Goal: Task Accomplishment & Management: Use online tool/utility

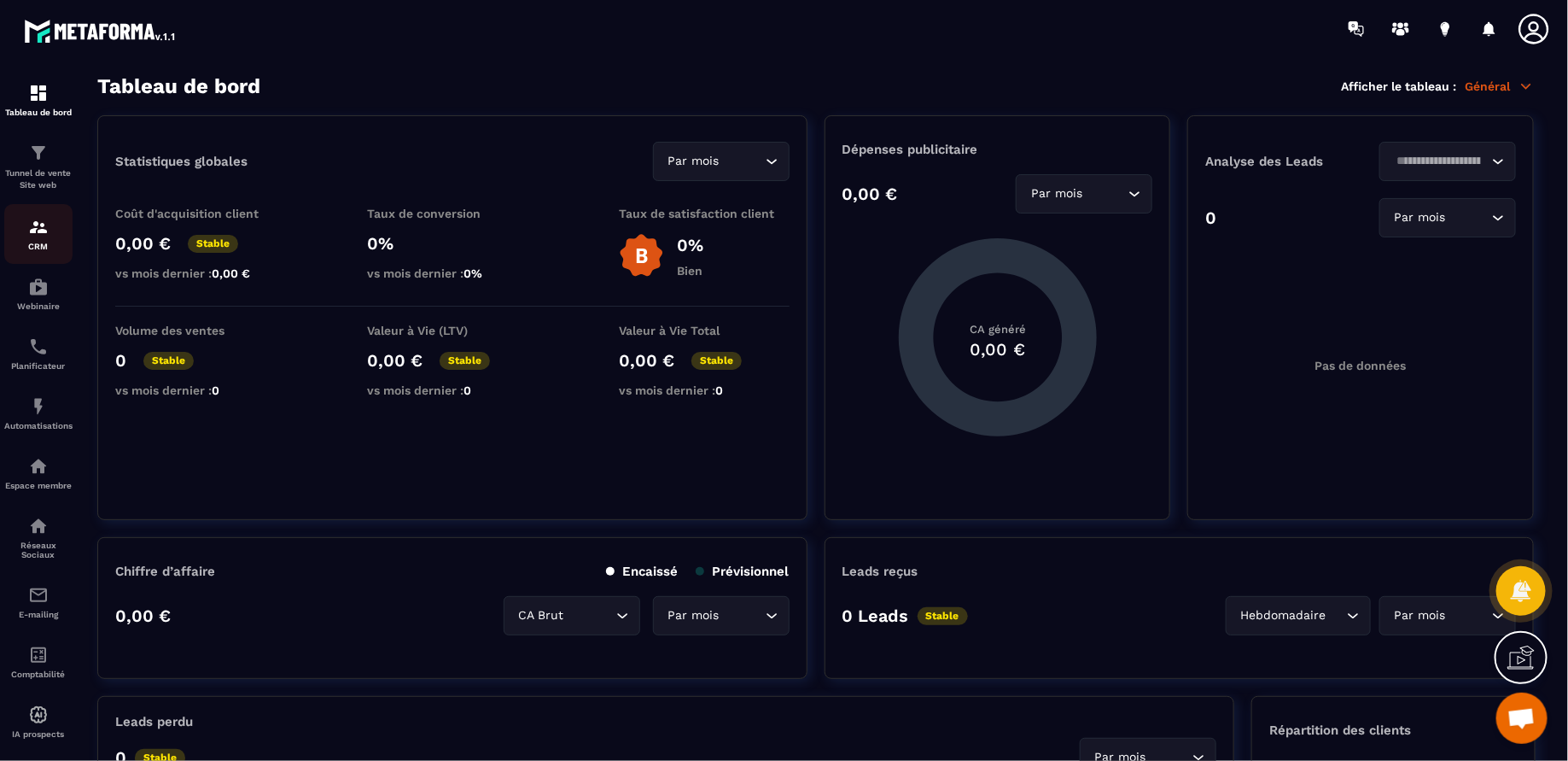
click at [39, 220] on img at bounding box center [37, 226] width 20 height 20
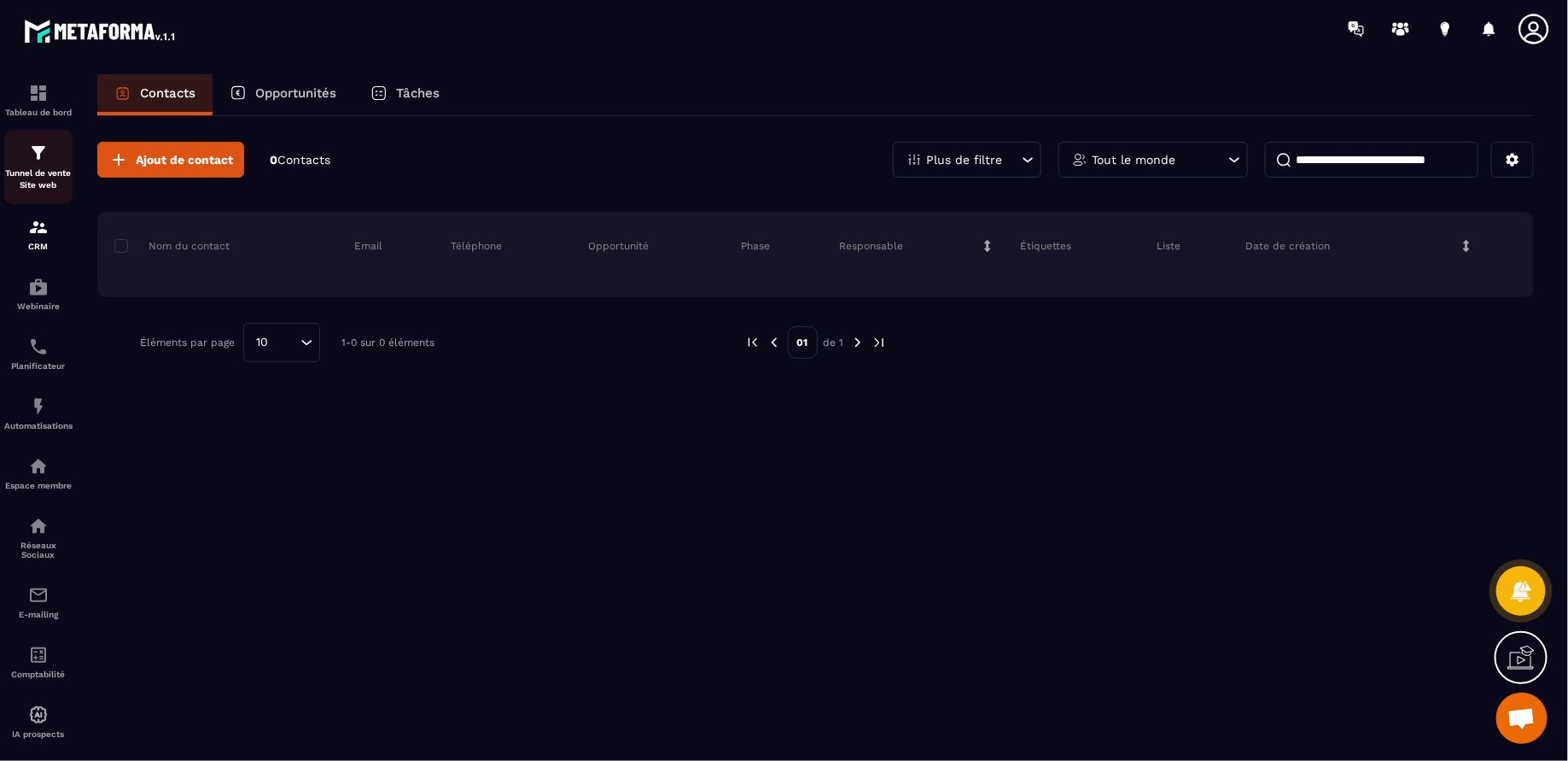
click at [37, 161] on img at bounding box center [37, 152] width 20 height 20
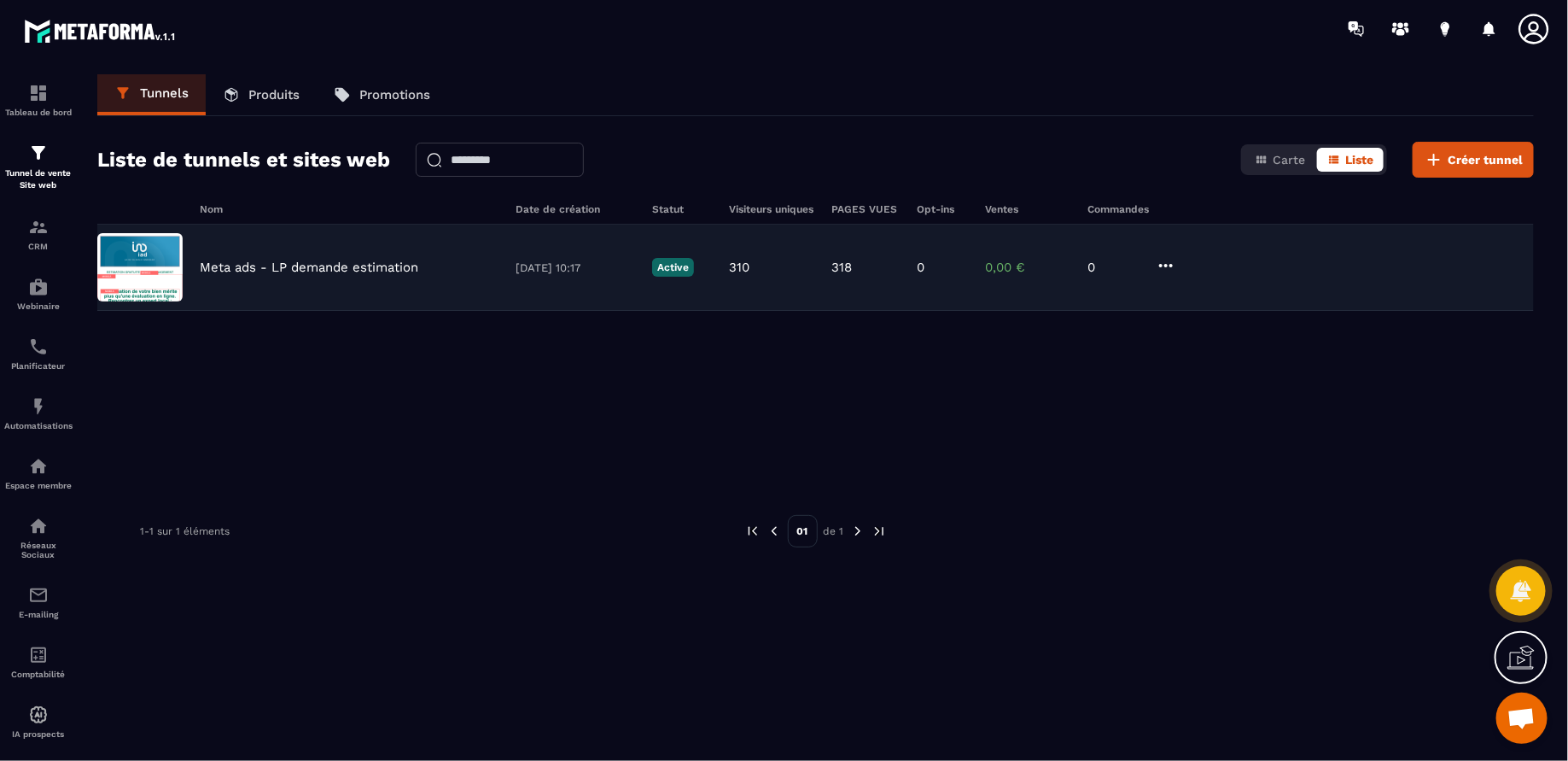
click at [396, 263] on p "Meta ads - LP demande estimation" at bounding box center [309, 267] width 218 height 15
click at [654, 263] on p "Active" at bounding box center [673, 267] width 42 height 19
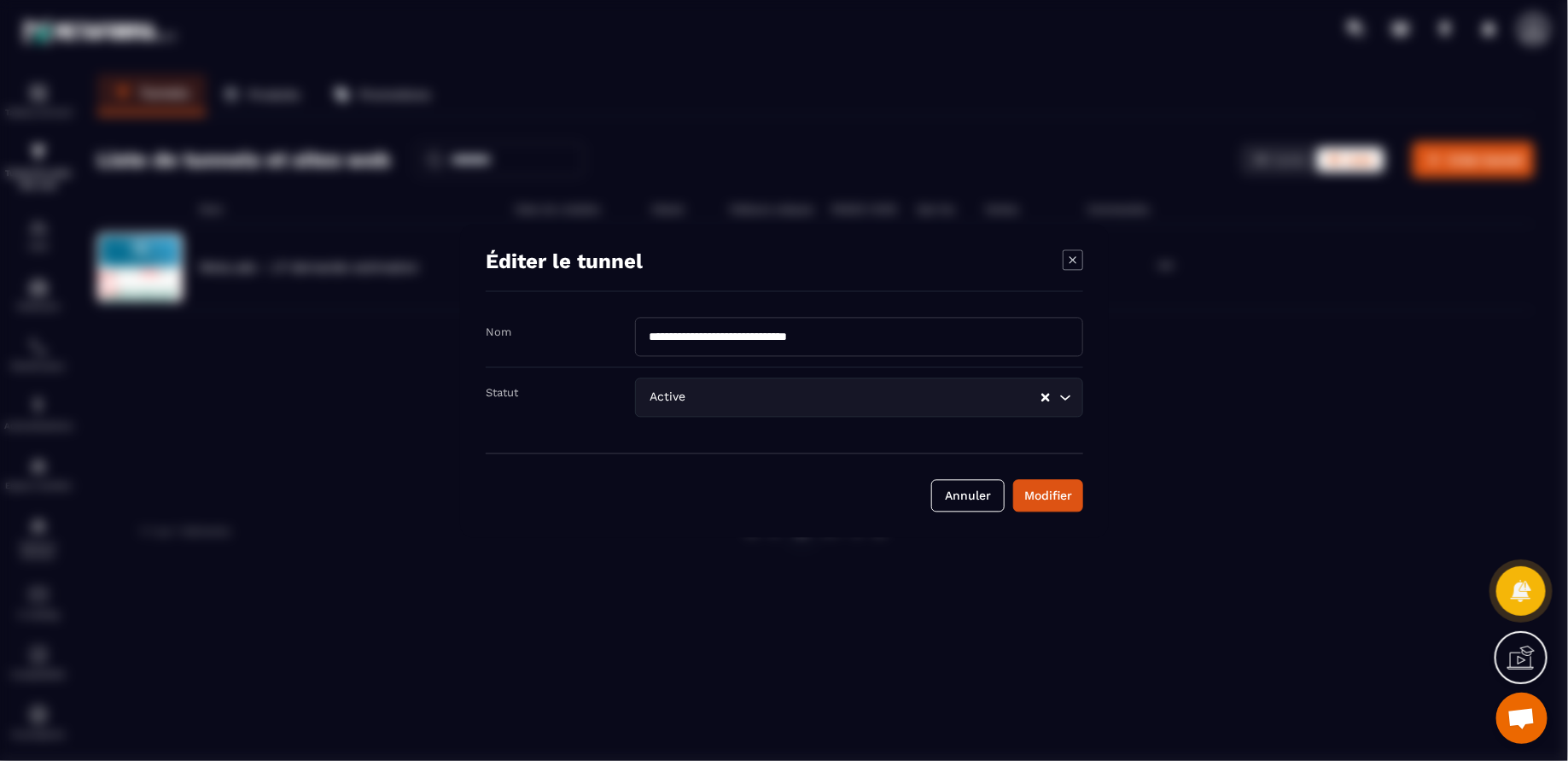
click at [458, 326] on div "Modal window" at bounding box center [784, 380] width 1568 height 761
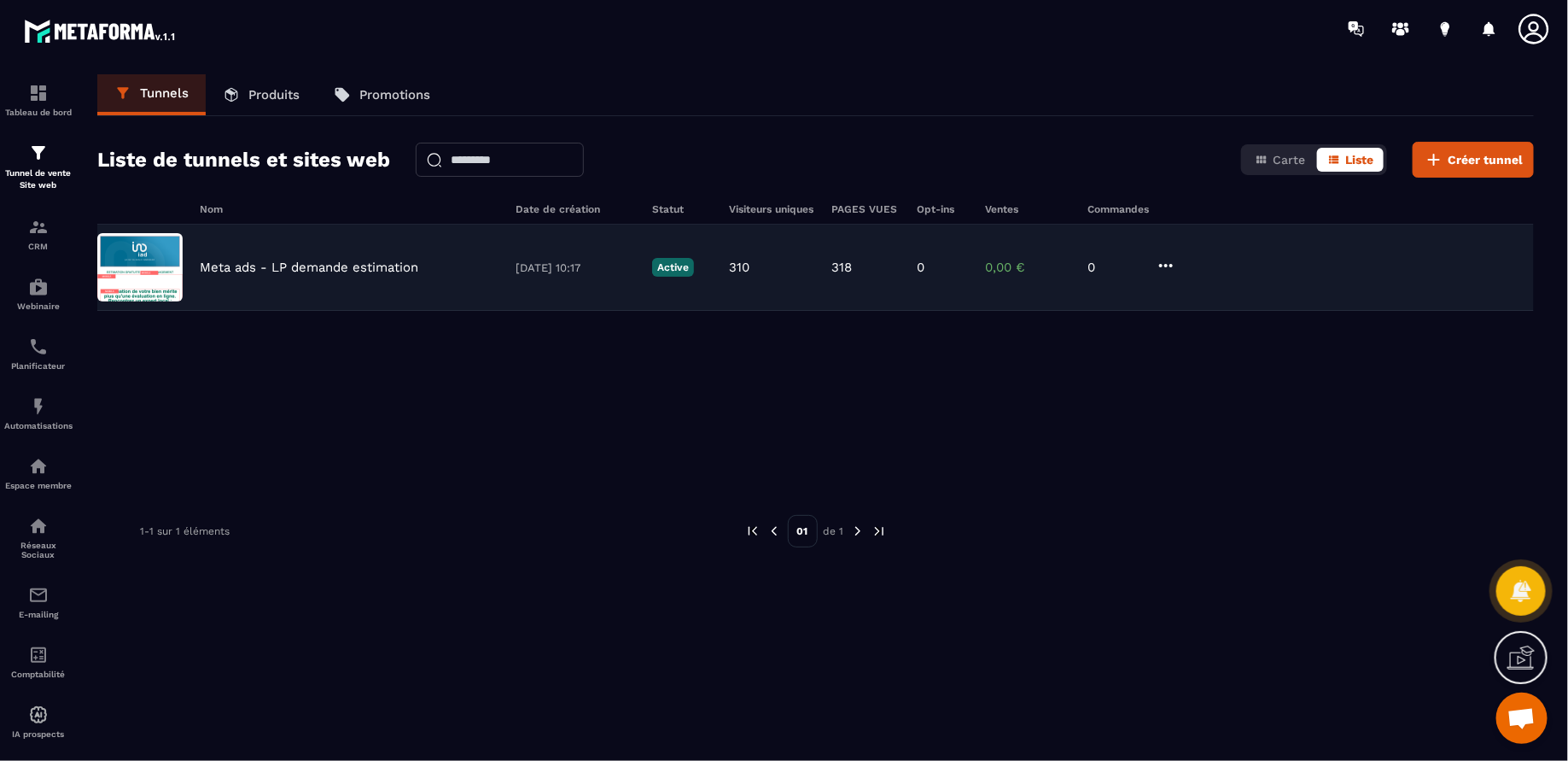
click at [348, 267] on p "Meta ads - LP demande estimation" at bounding box center [309, 267] width 218 height 15
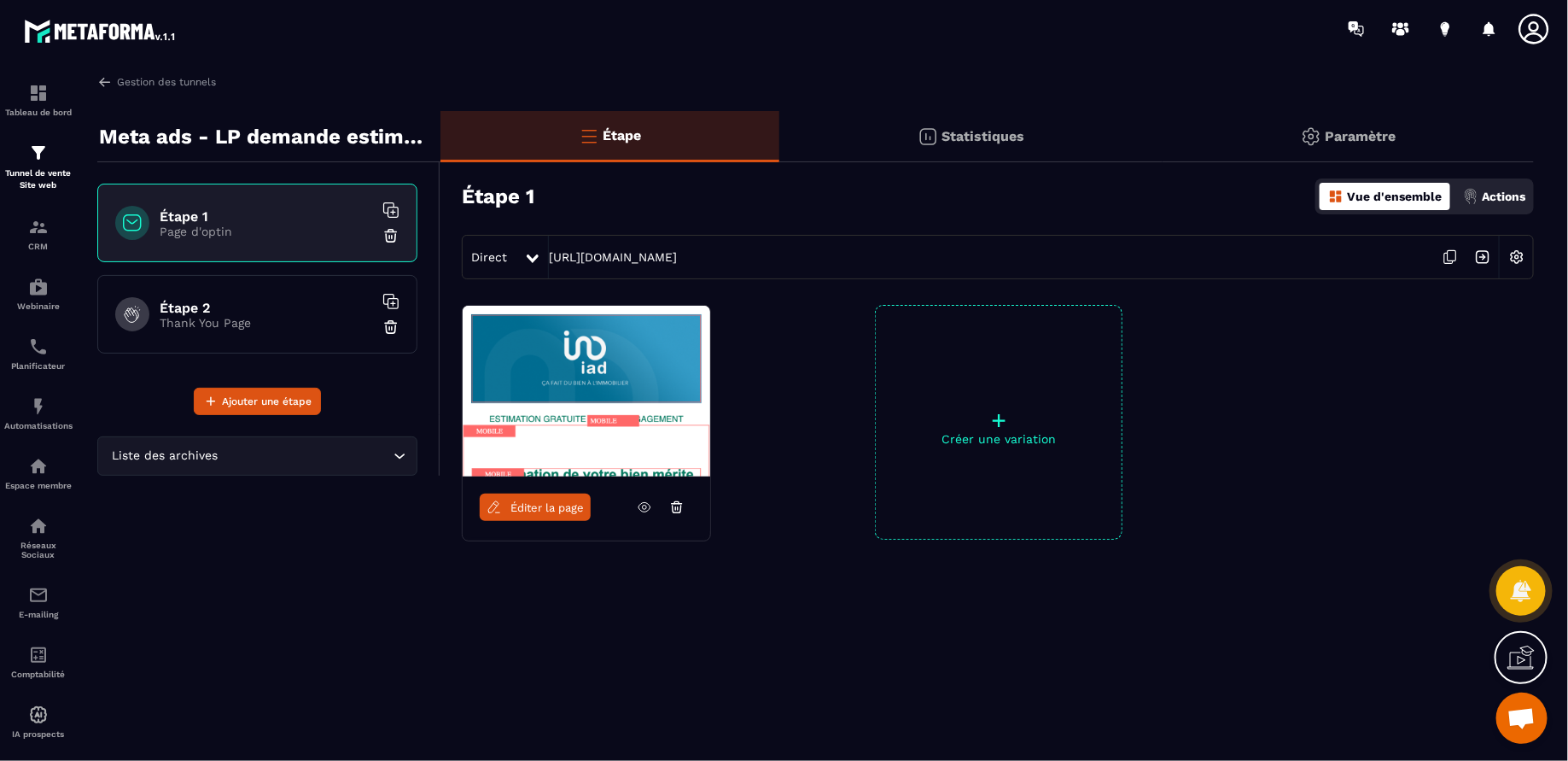
click at [641, 510] on icon at bounding box center [644, 508] width 11 height 10
click at [92, 76] on div "Gestion des tunnels Meta ads - LP demande estimation Étape 1 Page d'optin Étape…" at bounding box center [815, 414] width 1470 height 680
click at [100, 81] on img at bounding box center [105, 82] width 15 height 15
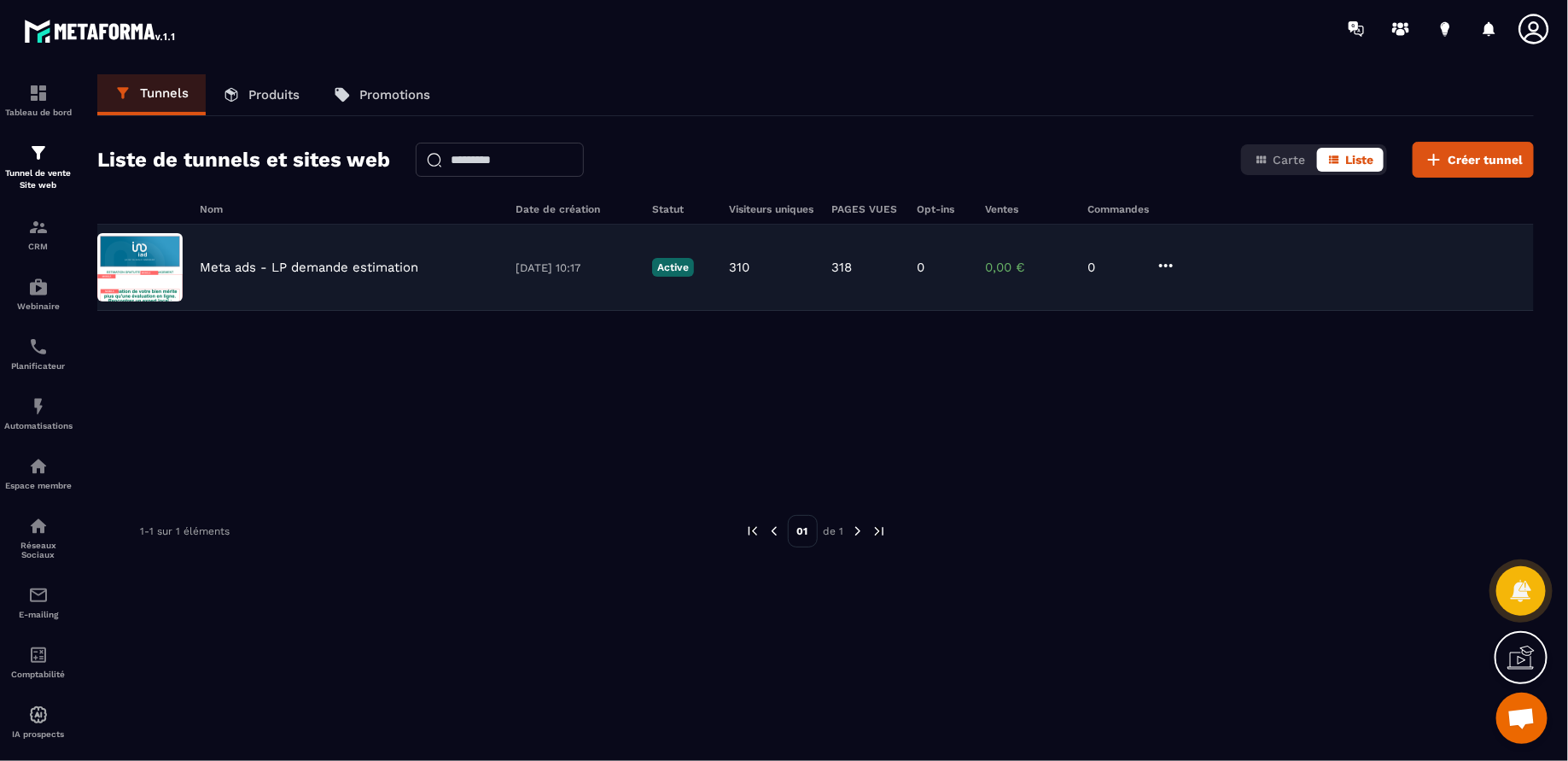
click at [1174, 263] on icon at bounding box center [1165, 265] width 20 height 20
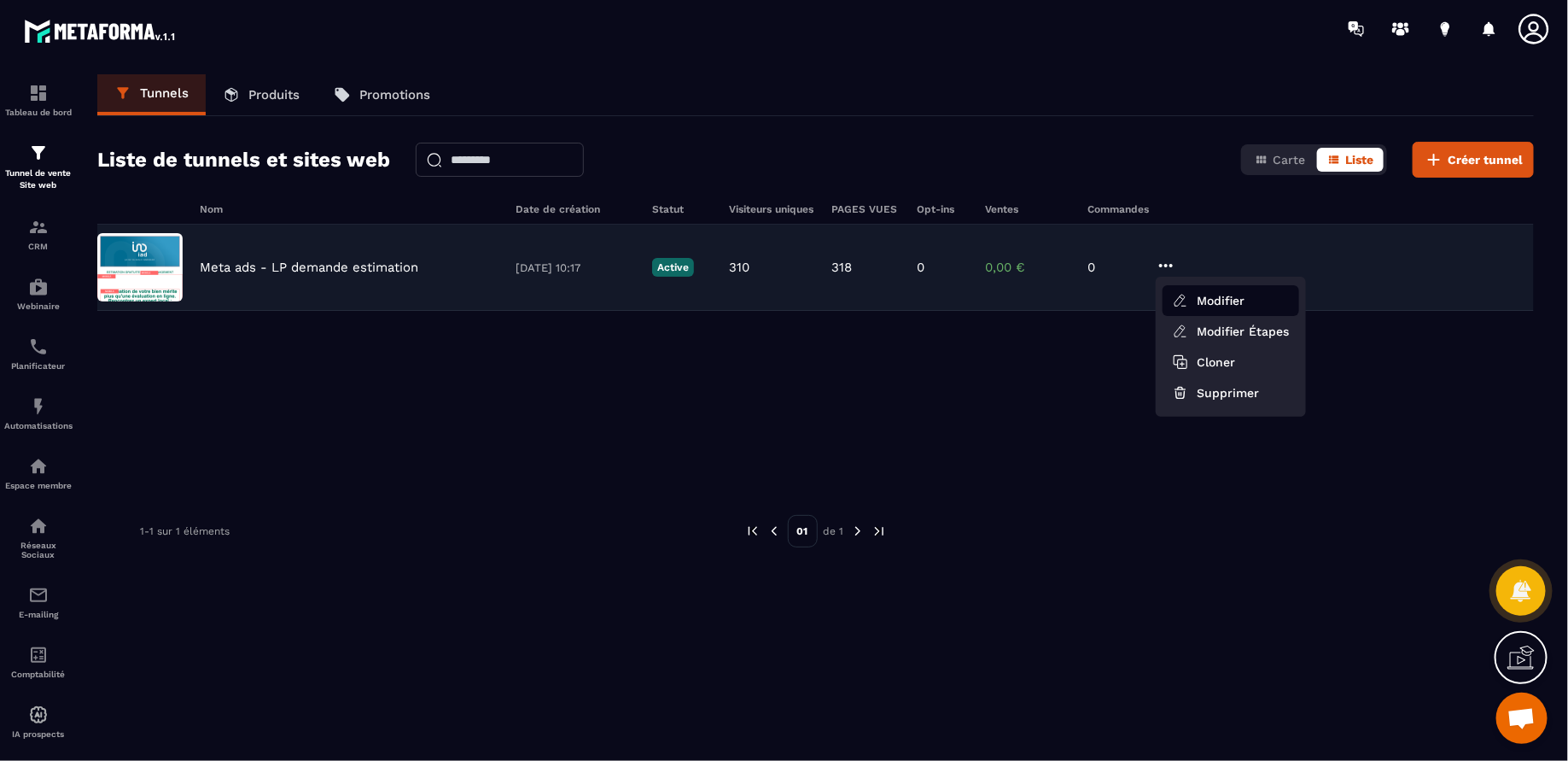
click at [1226, 310] on button "Modifier" at bounding box center [1231, 301] width 137 height 31
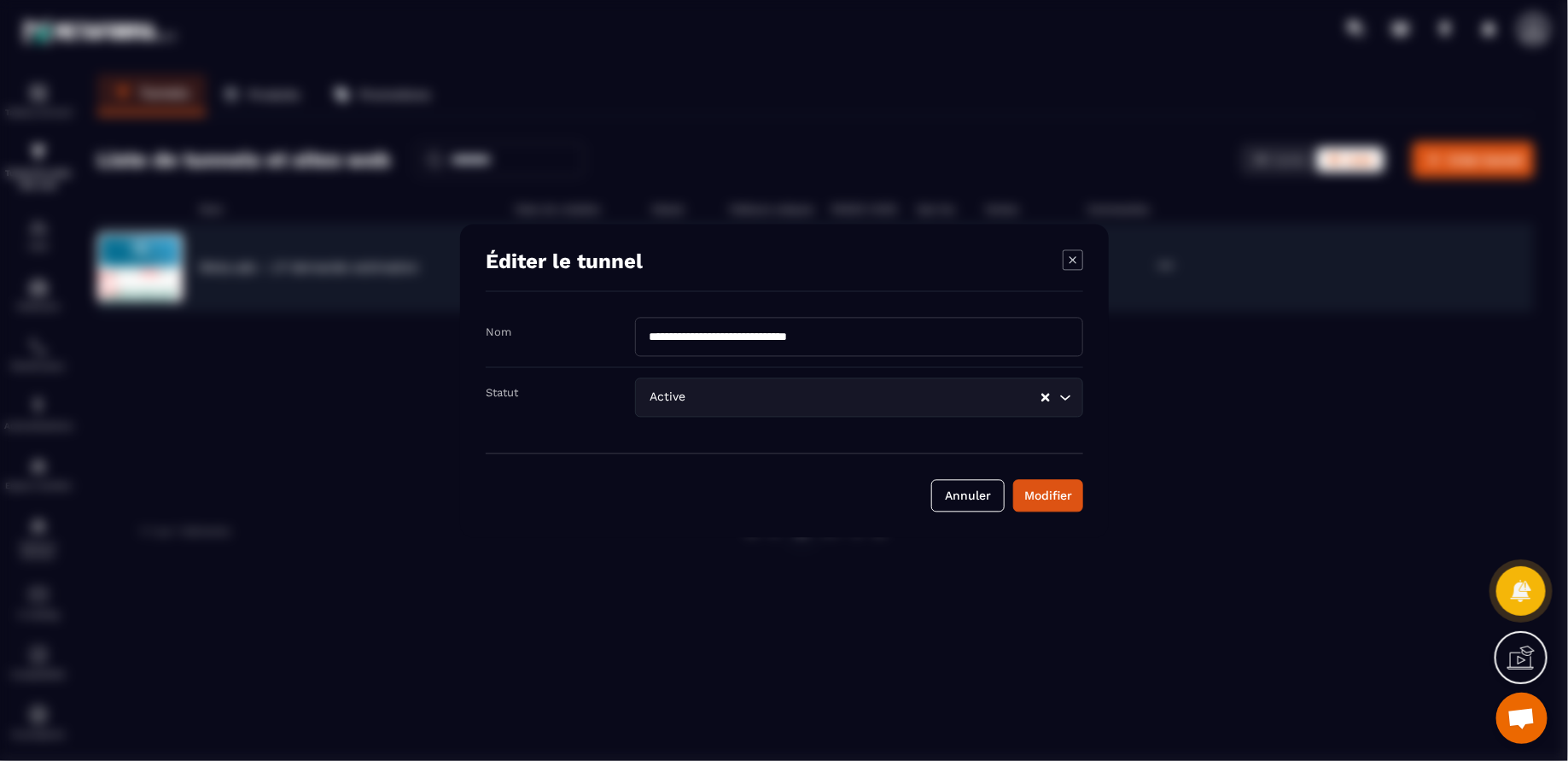
click at [1071, 261] on icon "Modal window" at bounding box center [1072, 259] width 7 height 7
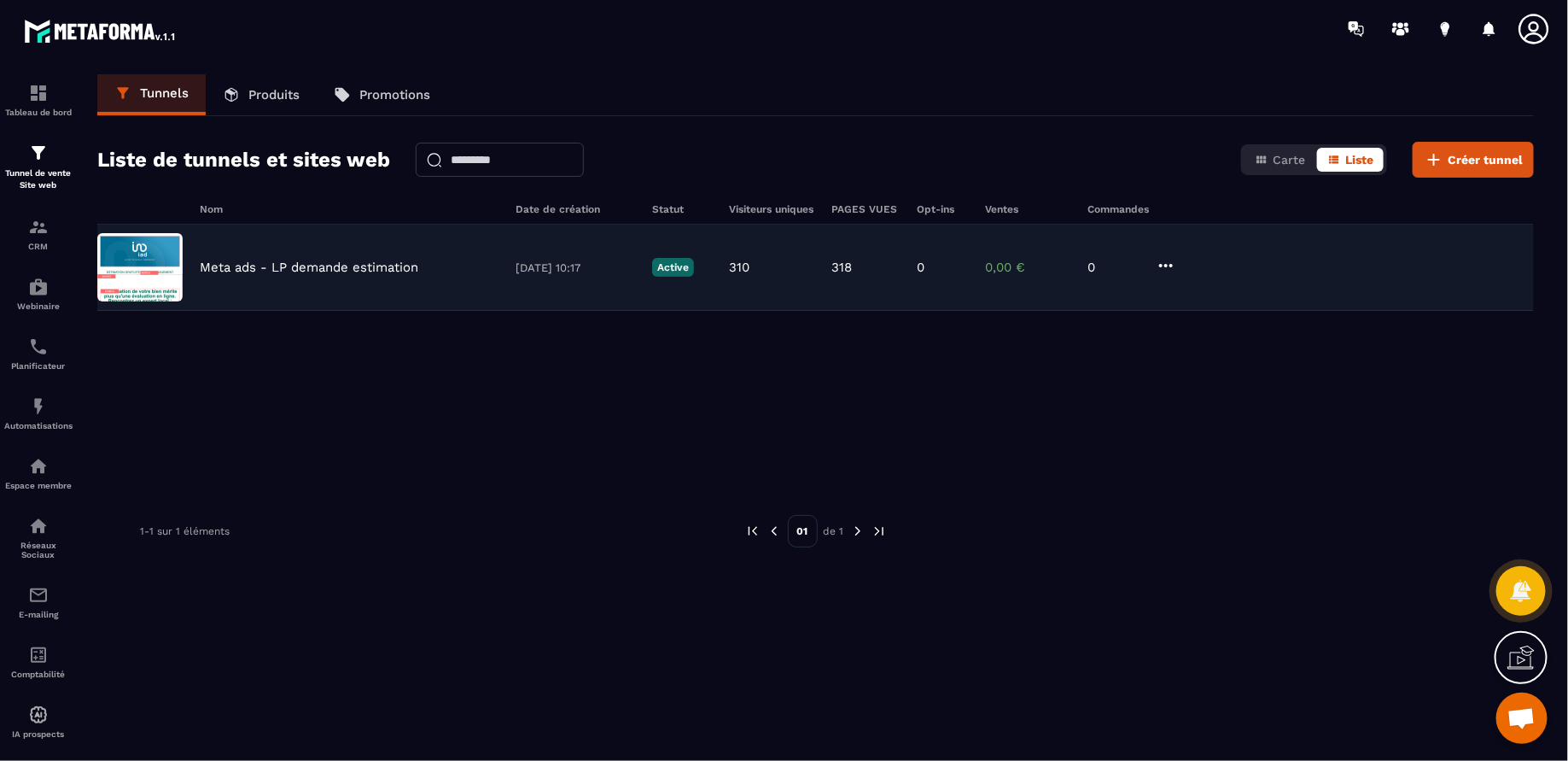
click at [430, 263] on div "Meta ads - LP demande estimation" at bounding box center [350, 267] width 299 height 15
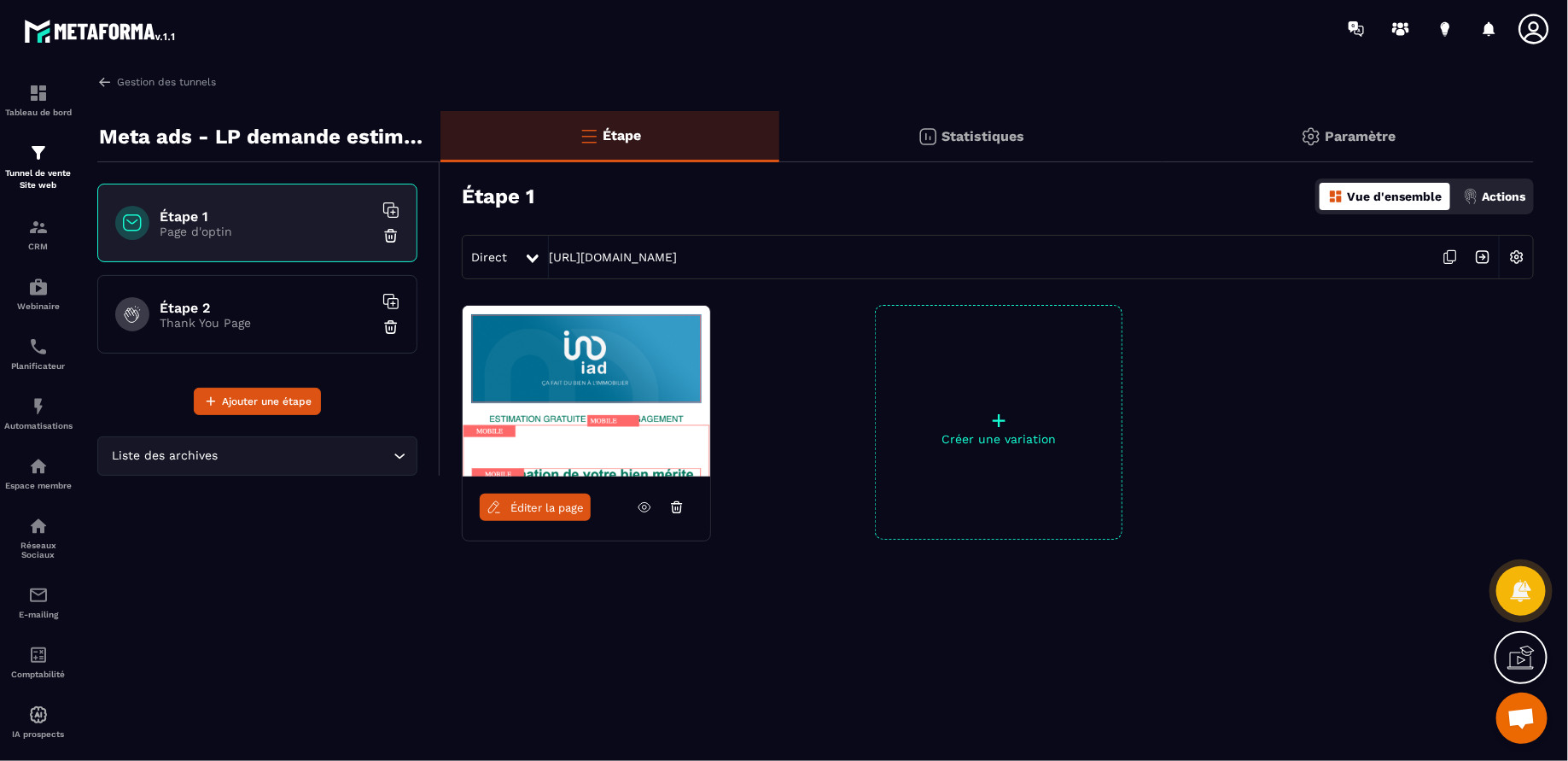
click at [648, 511] on icon at bounding box center [645, 507] width 15 height 15
click at [517, 263] on div "Direct" at bounding box center [493, 257] width 61 height 31
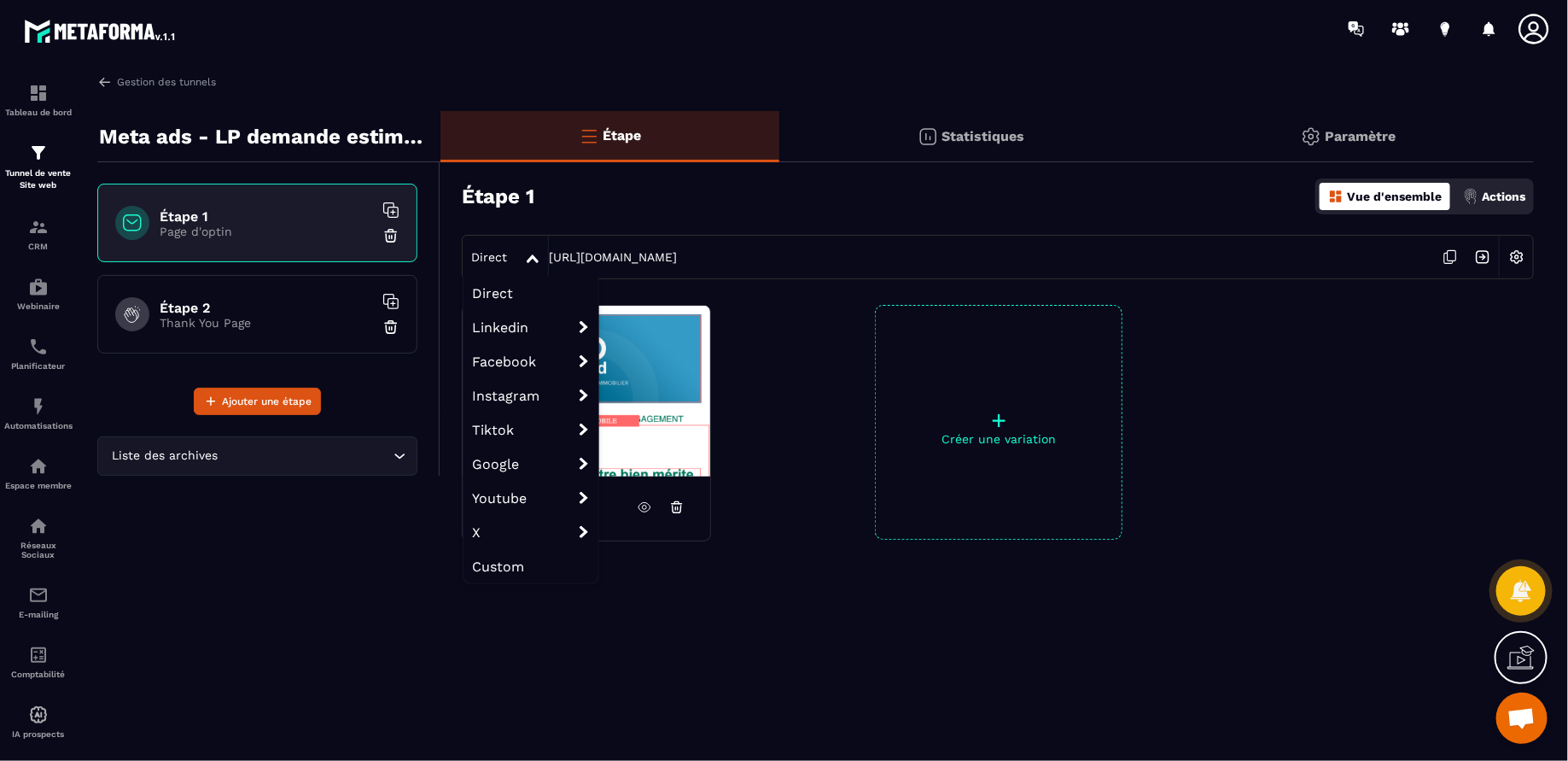
click at [1038, 253] on div "Direct Direct Linkedin Linkedin organic Linkedin ads Facebook Facebook organic …" at bounding box center [997, 257] width 1072 height 44
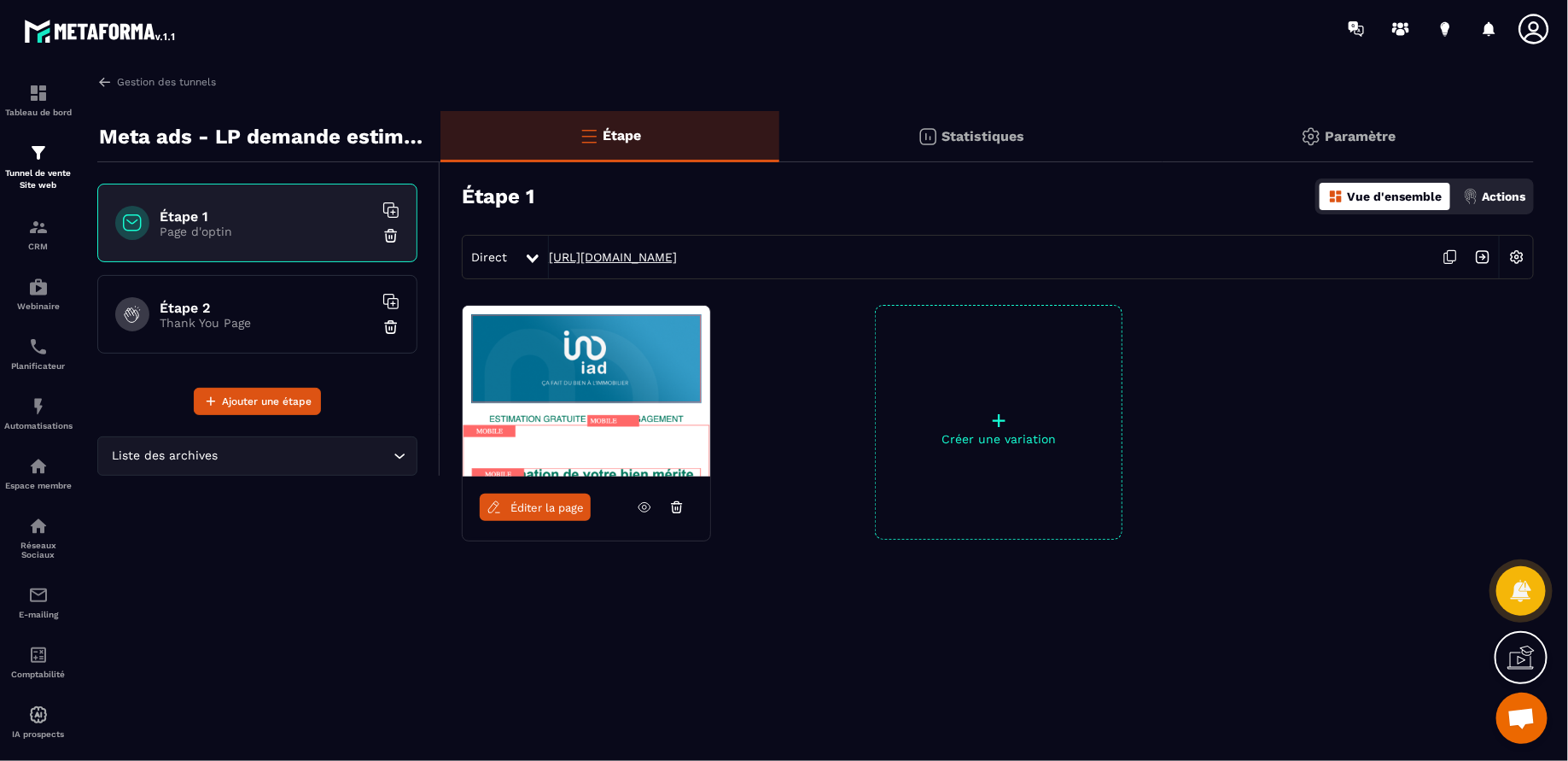
drag, startPoint x: 1046, startPoint y: 256, endPoint x: 550, endPoint y: 253, distance: 496.0
click at [550, 253] on div "Direct [URL][DOMAIN_NAME]" at bounding box center [997, 257] width 1072 height 44
copy link "[URL][DOMAIN_NAME]"
click at [641, 508] on icon at bounding box center [645, 507] width 15 height 15
click at [677, 261] on link "[URL][DOMAIN_NAME]" at bounding box center [613, 257] width 128 height 13
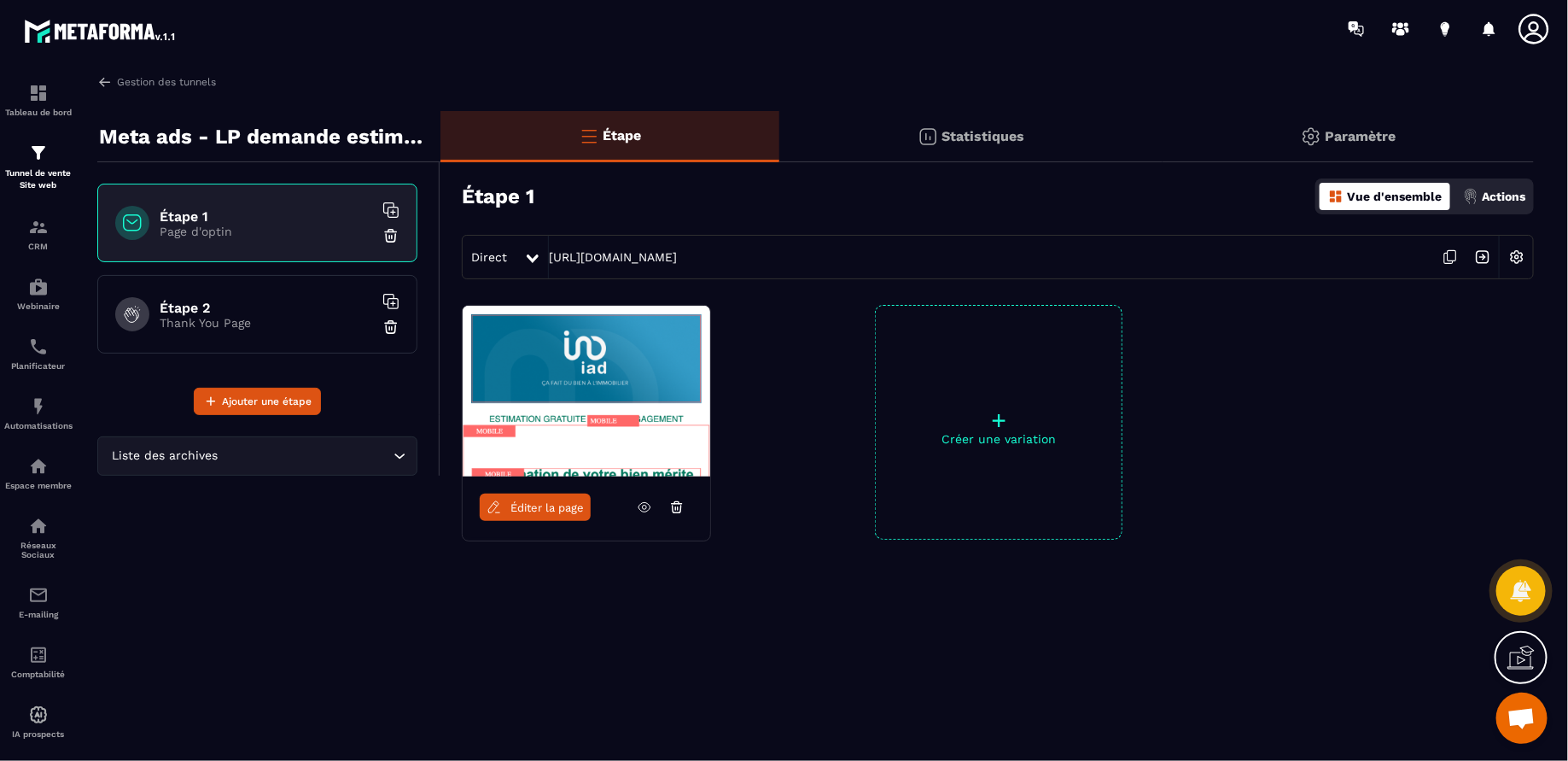
click at [316, 479] on div "Meta ads - LP demande estimation Étape 1 Page d'optin Étape 2 Thank You Page Aj…" at bounding box center [269, 385] width 343 height 548
click at [28, 237] on img at bounding box center [37, 226] width 20 height 20
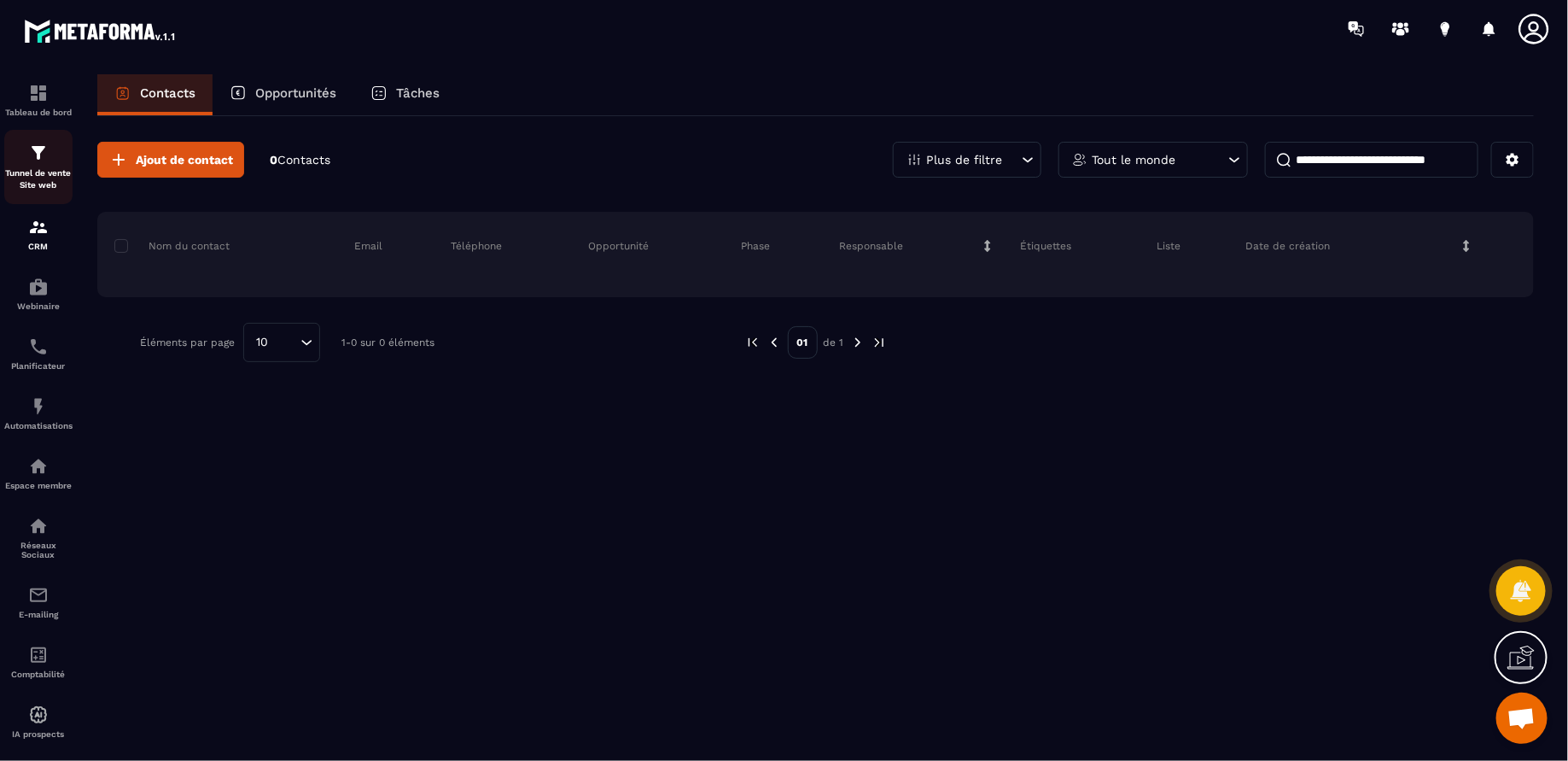
click at [35, 182] on p "Tunnel de vente Site web" at bounding box center [37, 179] width 68 height 24
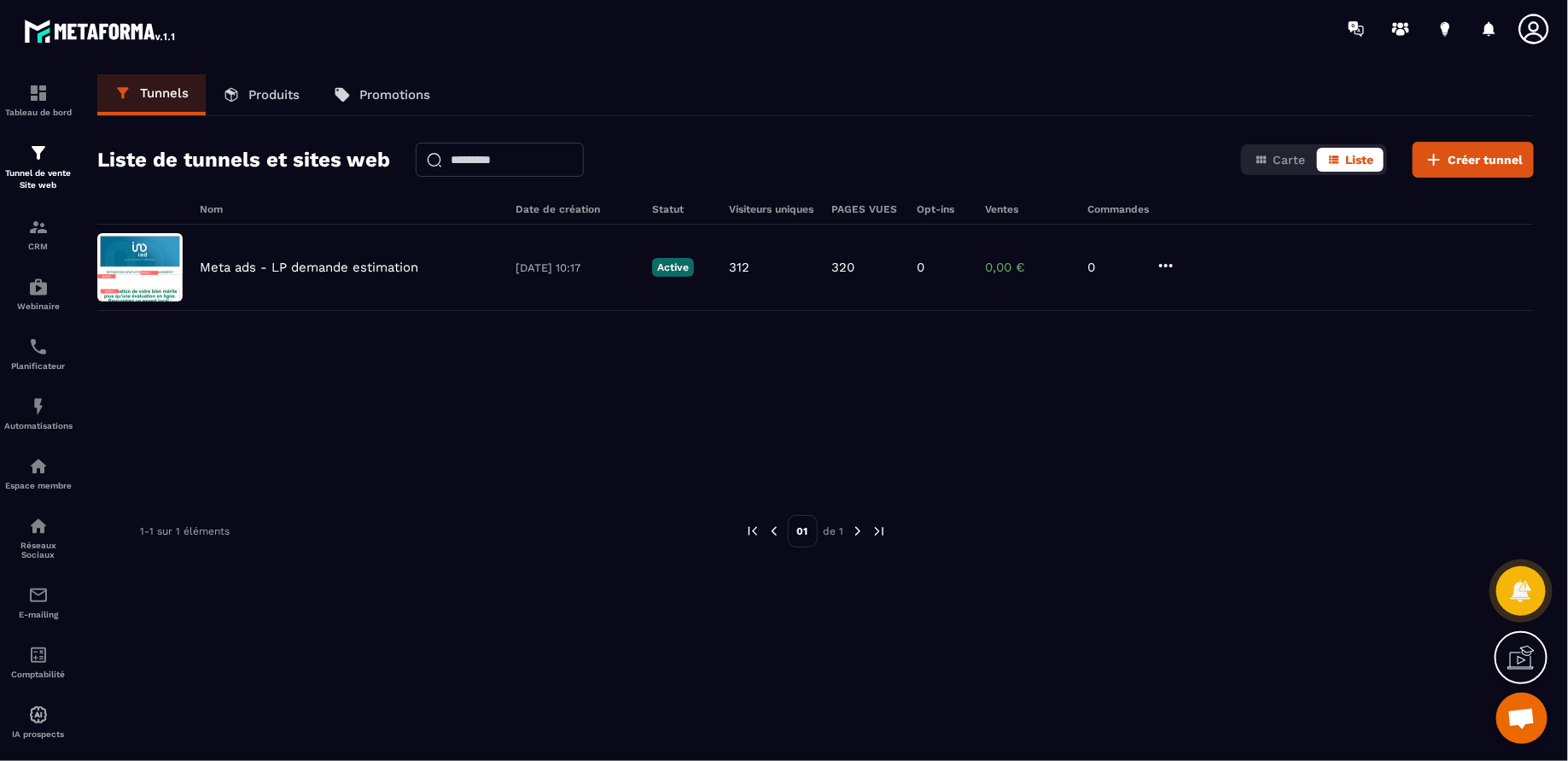
click at [412, 354] on div "Meta ads - LP demande estimation [DATE] 10:17 Active 312 320 0 0,00 € 0" at bounding box center [816, 352] width 1437 height 256
click at [1503, 161] on span "Créer tunnel" at bounding box center [1485, 160] width 75 height 17
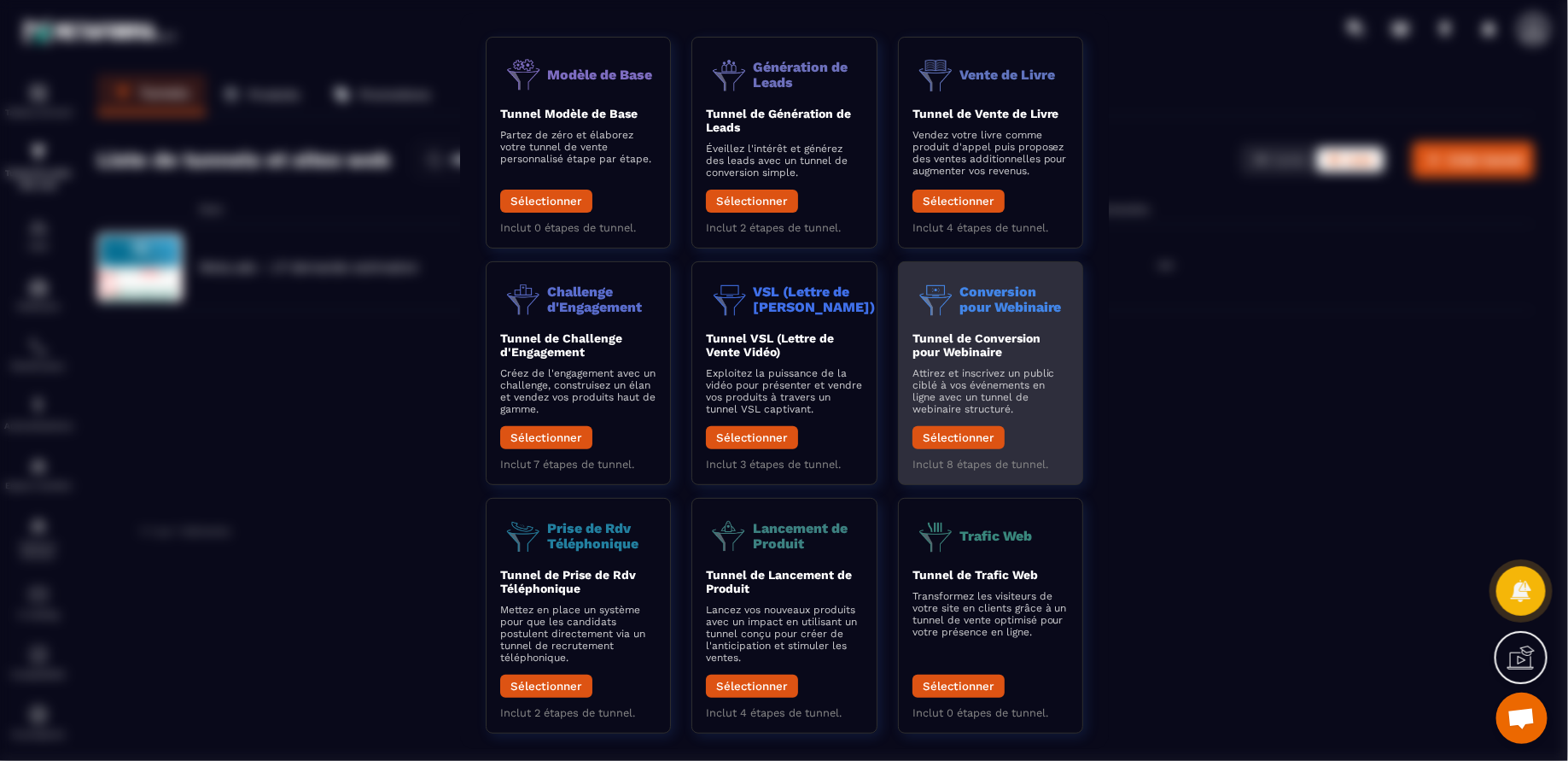
scroll to position [94, 0]
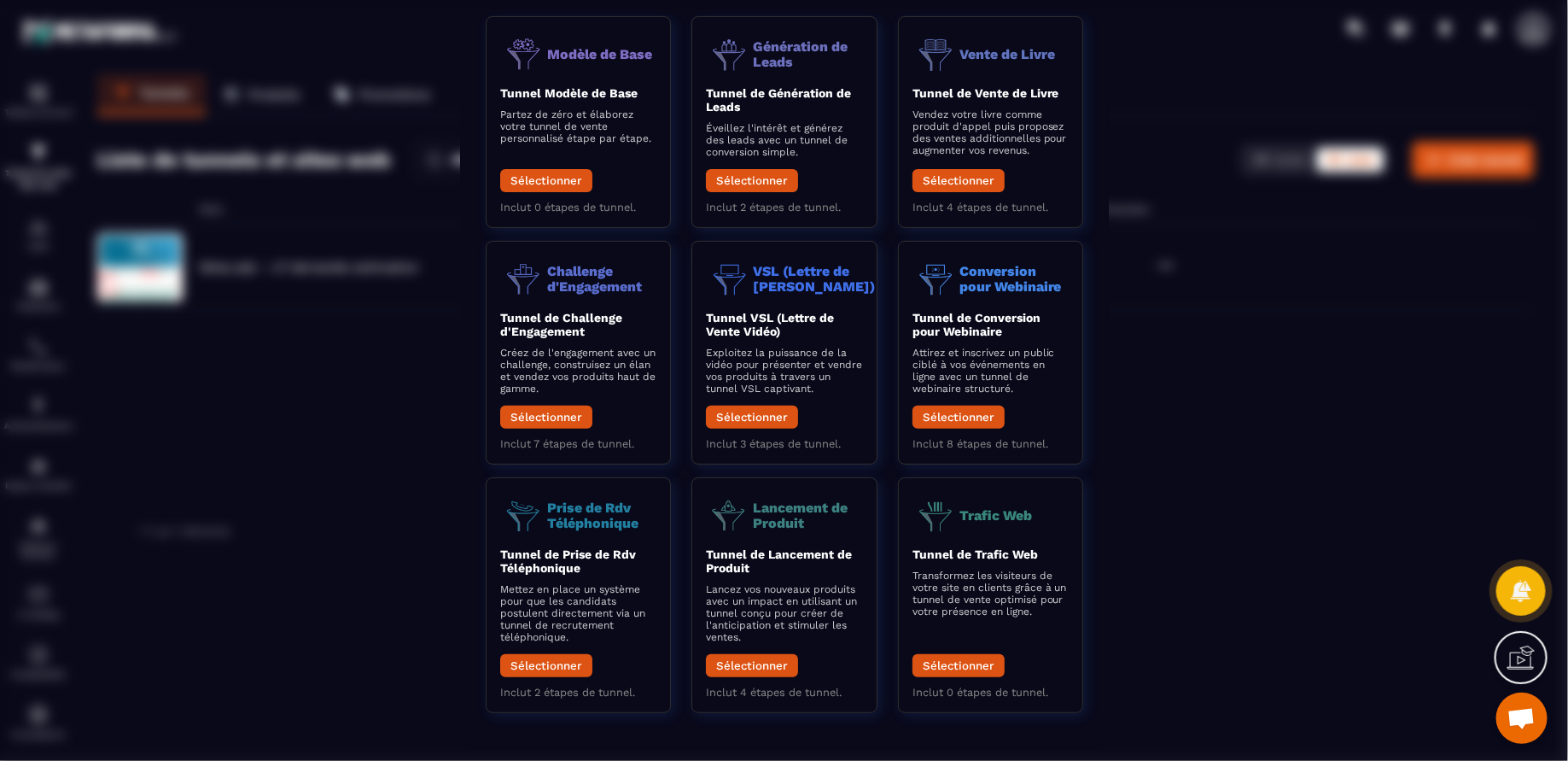
click at [1212, 423] on div "Modal window" at bounding box center [784, 380] width 1568 height 761
